Goal: Transaction & Acquisition: Download file/media

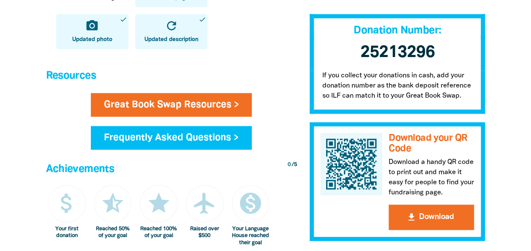
scroll to position [448, 0]
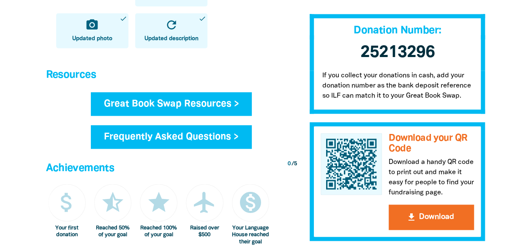
click at [216, 101] on link "Great Book Swap Resources >" at bounding box center [171, 104] width 161 height 24
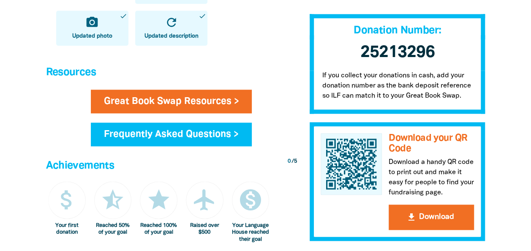
scroll to position [456, 0]
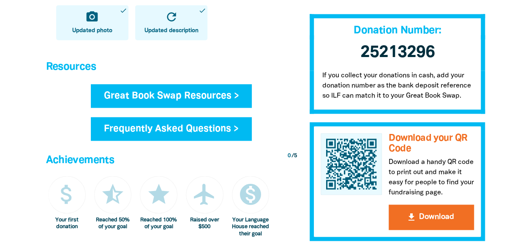
click at [122, 93] on link "Great Book Swap Resources >" at bounding box center [171, 96] width 161 height 24
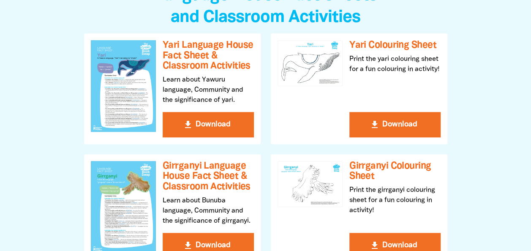
scroll to position [237, 0]
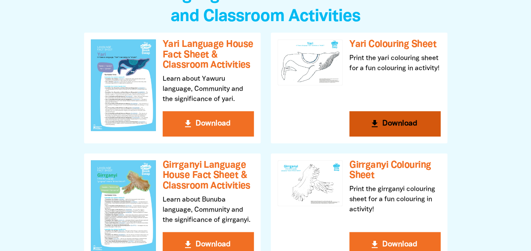
click at [392, 119] on button "get_app Download" at bounding box center [394, 123] width 91 height 25
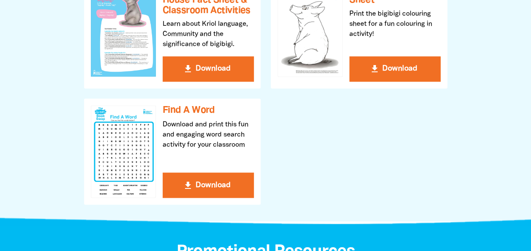
scroll to position [675, 0]
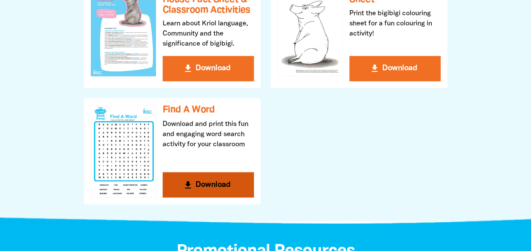
click at [221, 182] on button "get_app Download" at bounding box center [208, 184] width 91 height 25
